Goal: Transaction & Acquisition: Obtain resource

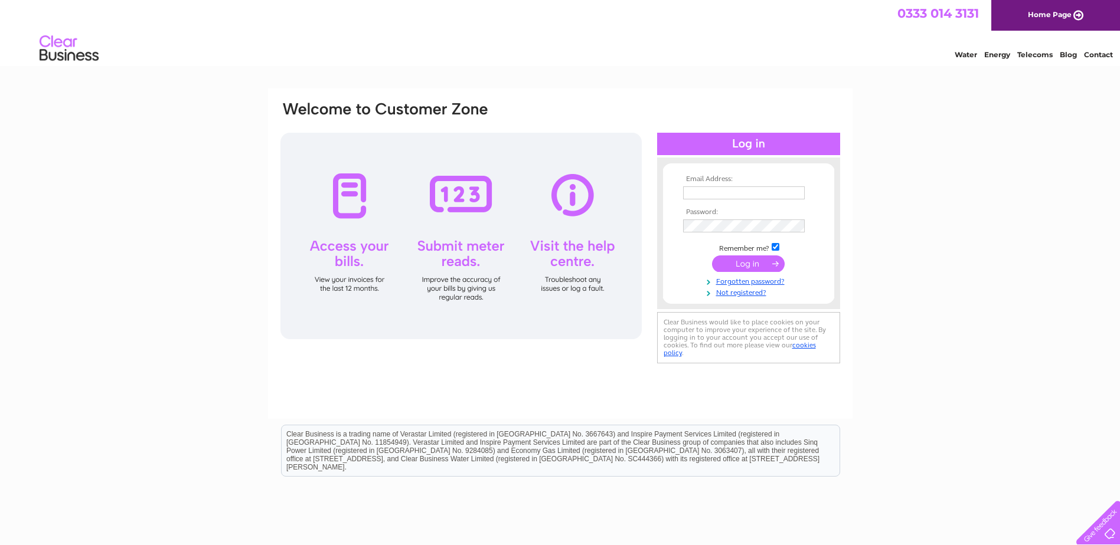
type input "J.Petrova@mcsoil.com"
click at [759, 264] on input "submit" at bounding box center [748, 264] width 73 height 17
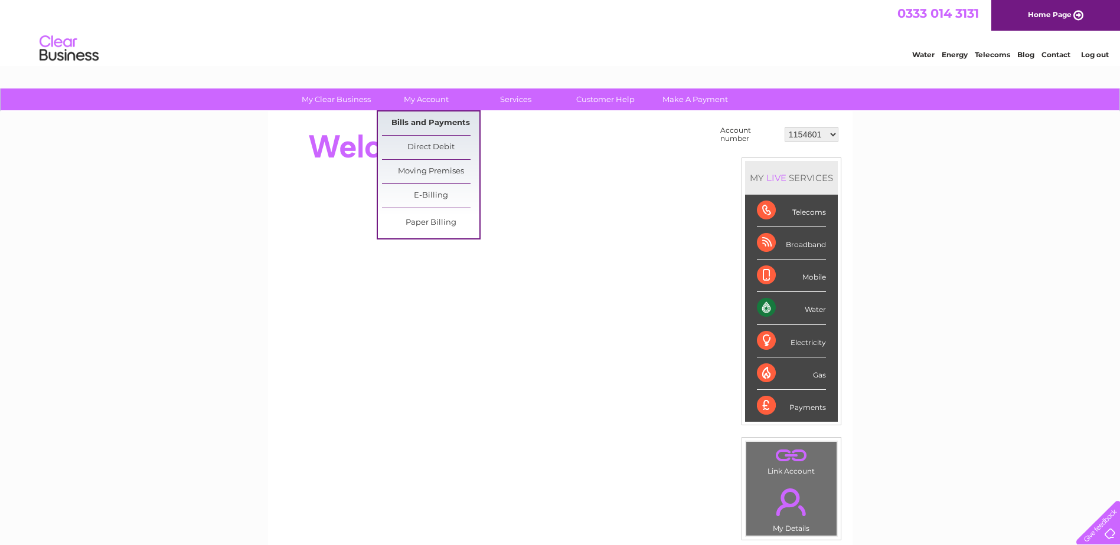
click at [426, 123] on link "Bills and Payments" at bounding box center [430, 124] width 97 height 24
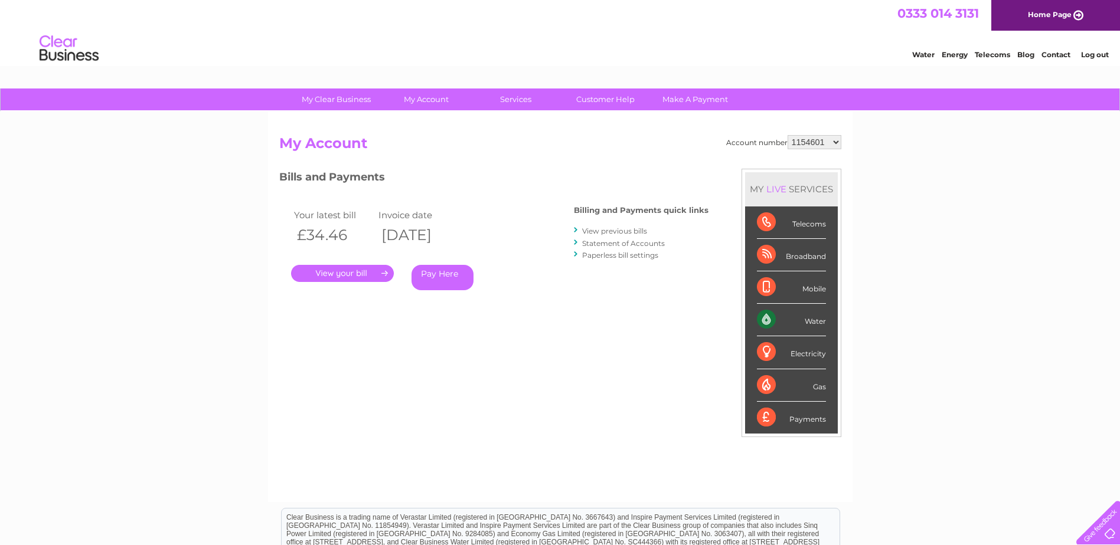
click at [365, 277] on link "." at bounding box center [342, 273] width 103 height 17
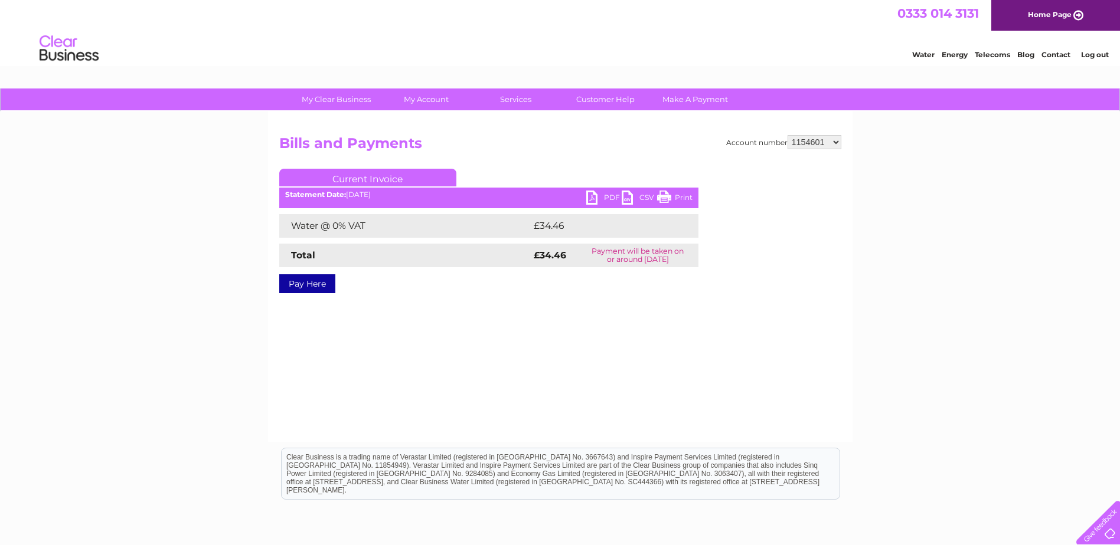
click at [600, 197] on link "PDF" at bounding box center [603, 199] width 35 height 17
click at [837, 142] on select "1154601 30312870" at bounding box center [815, 142] width 54 height 14
select select "30312870"
click at [788, 135] on select "1154601 30312870" at bounding box center [815, 142] width 54 height 14
click at [592, 200] on link "PDF" at bounding box center [603, 199] width 35 height 17
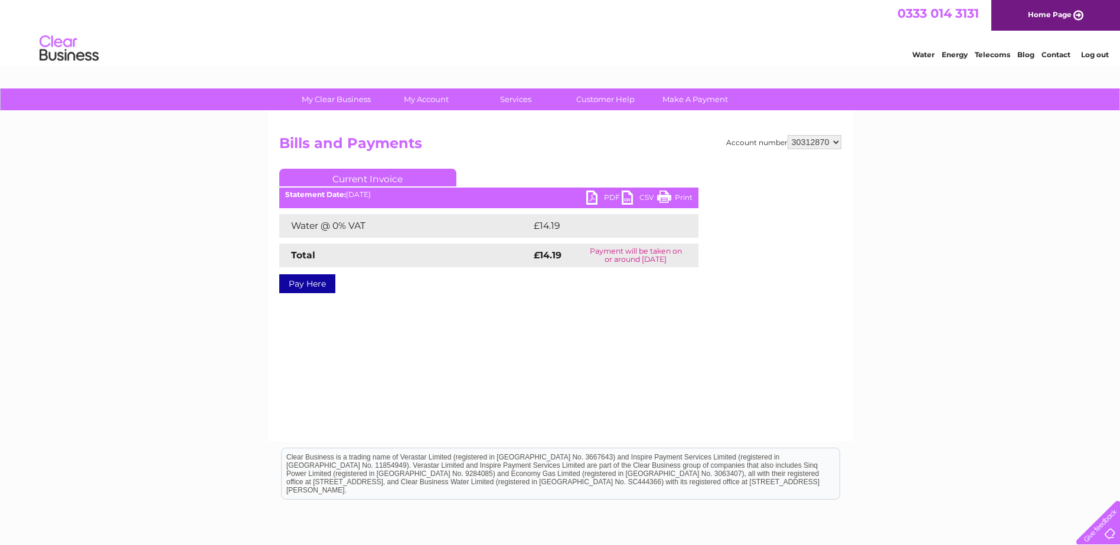
click at [950, 204] on div "My Clear Business Login Details My Details My Preferences Link Account My Accou…" at bounding box center [560, 367] width 1120 height 556
click at [1090, 50] on link "Log out" at bounding box center [1095, 54] width 28 height 9
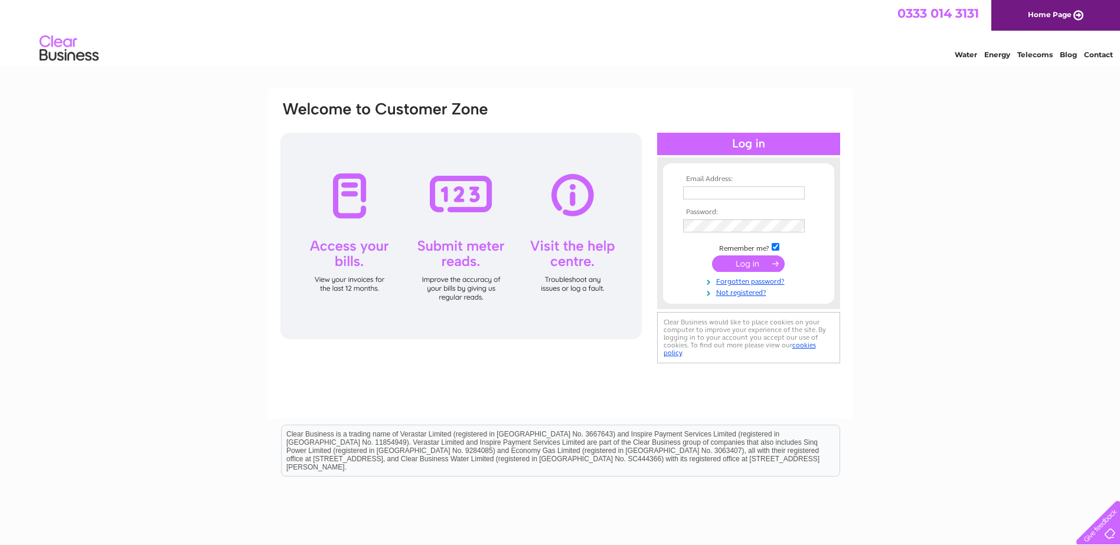
type input "[PERSON_NAME][EMAIL_ADDRESS][DOMAIN_NAME]"
click at [106, 181] on div "Email Address: [PERSON_NAME][EMAIL_ADDRESS][DOMAIN_NAME] Password:" at bounding box center [560, 355] width 1120 height 533
